Goal: Transaction & Acquisition: Purchase product/service

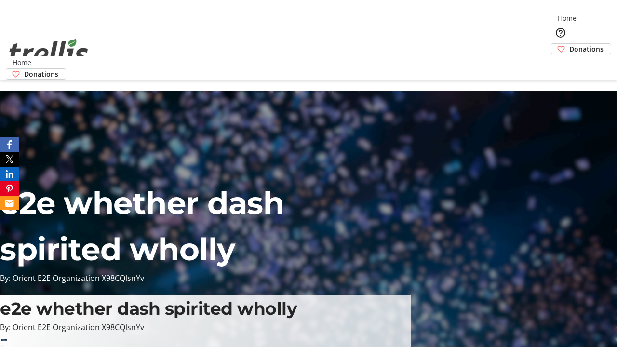
click at [569, 44] on span "Donations" at bounding box center [586, 49] width 34 height 10
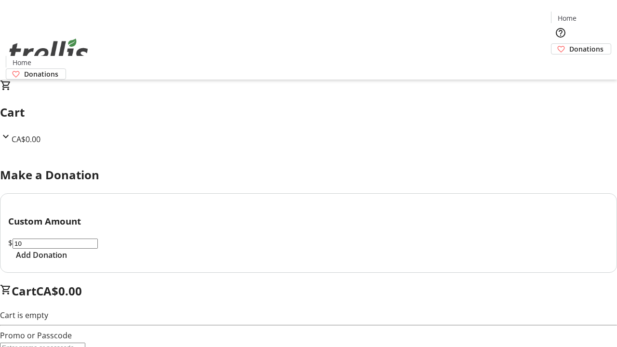
click at [67, 261] on span "Add Donation" at bounding box center [41, 255] width 51 height 12
